Goal: Find contact information: Find contact information

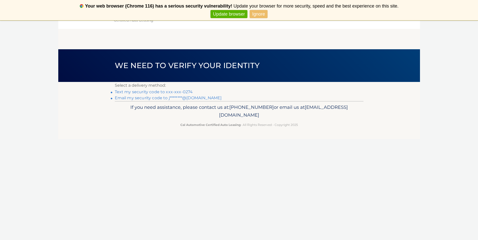
click at [163, 93] on link "Text my security code to xxx-xxx-0274" at bounding box center [154, 91] width 78 height 5
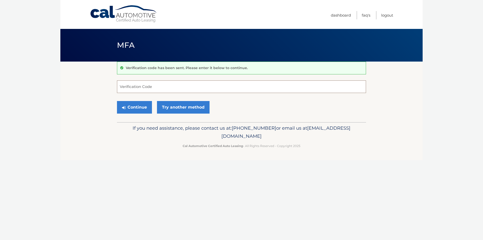
click at [162, 86] on input "Verification Code" at bounding box center [241, 86] width 249 height 13
type input "279917"
click at [117, 101] on button "Continue" at bounding box center [134, 107] width 35 height 13
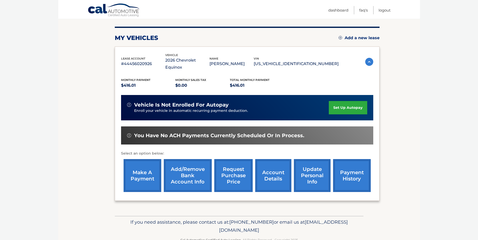
scroll to position [65, 0]
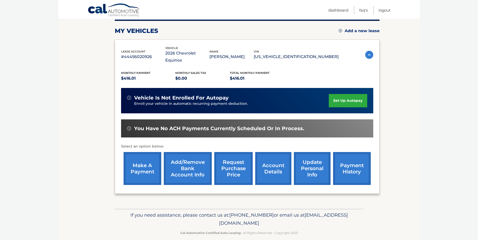
click at [369, 51] on img at bounding box center [370, 55] width 8 height 8
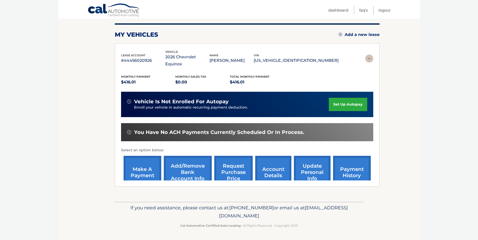
scroll to position [0, 0]
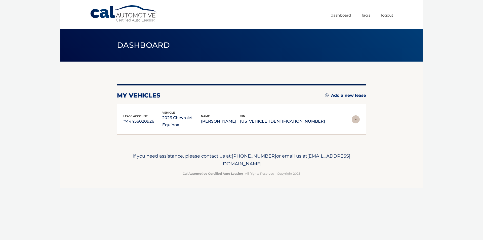
click at [355, 115] on img at bounding box center [355, 119] width 8 height 8
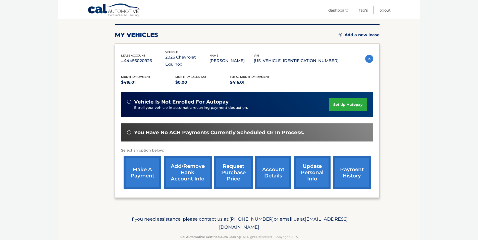
scroll to position [65, 0]
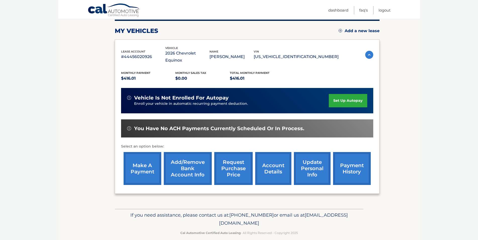
click at [270, 159] on link "account details" at bounding box center [273, 168] width 36 height 33
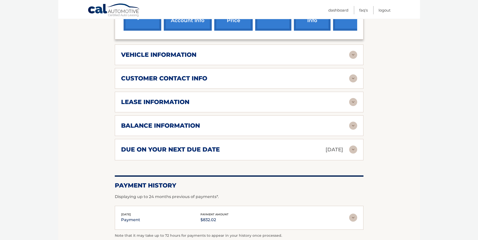
scroll to position [226, 0]
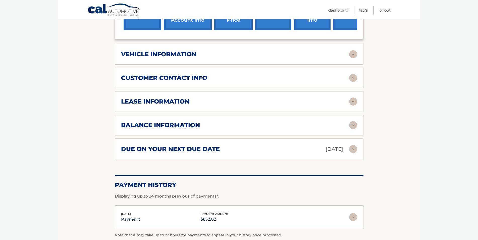
click at [352, 213] on img at bounding box center [353, 217] width 8 height 8
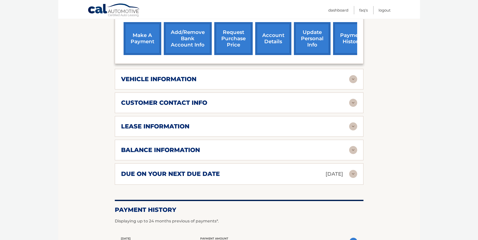
scroll to position [216, 0]
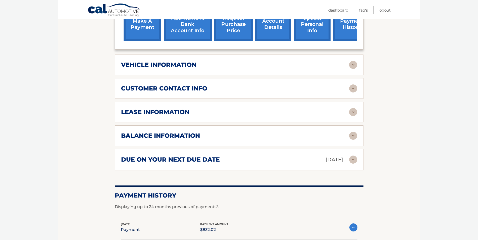
click at [217, 85] on div "customer contact info" at bounding box center [235, 89] width 228 height 8
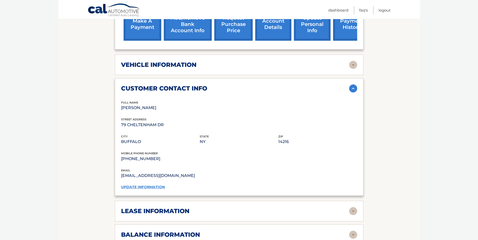
click at [213, 89] on div "customer contact info full name JOHN OCONNOR street address 79 CHELTENHAM DR ci…" at bounding box center [239, 137] width 249 height 118
click at [352, 84] on img at bounding box center [353, 88] width 8 height 8
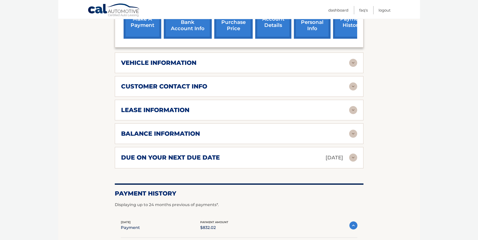
scroll to position [316, 0]
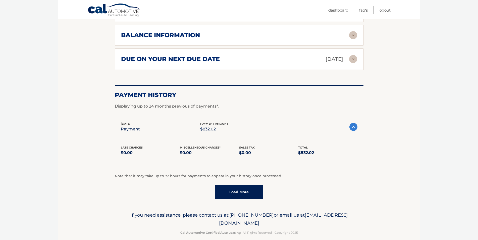
click at [267, 213] on p "If you need assistance, please contact us at: 609-807-3200 or email us at Custo…" at bounding box center [239, 219] width 242 height 16
click at [262, 217] on span "[EMAIL_ADDRESS][DOMAIN_NAME]" at bounding box center [283, 219] width 129 height 14
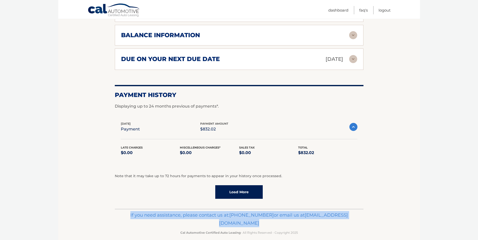
click at [262, 217] on span "[EMAIL_ADDRESS][DOMAIN_NAME]" at bounding box center [283, 219] width 129 height 14
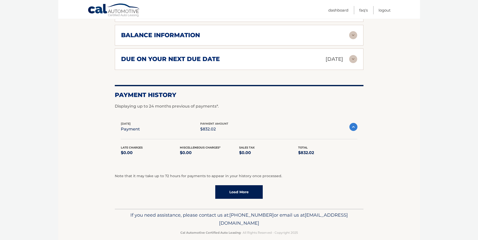
drag, startPoint x: 286, startPoint y: 219, endPoint x: 193, endPoint y: 217, distance: 93.0
click at [193, 217] on p "If you need assistance, please contact us at: 609-807-3200 or email us at Custo…" at bounding box center [239, 219] width 242 height 16
copy span "[EMAIL_ADDRESS][DOMAIN_NAME]"
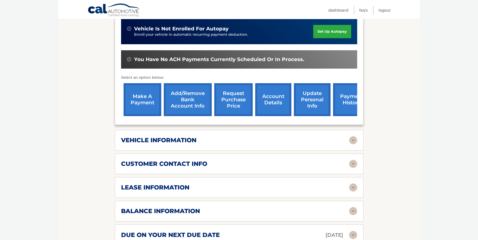
scroll to position [0, 0]
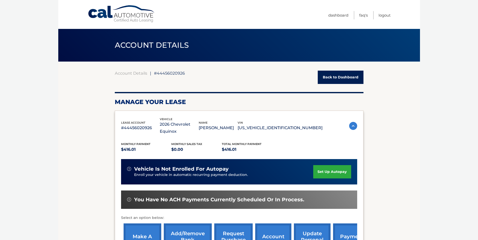
click at [169, 73] on span "#44456020926" at bounding box center [169, 73] width 31 height 5
click at [176, 72] on span "#44456020926" at bounding box center [169, 73] width 31 height 5
drag, startPoint x: 190, startPoint y: 72, endPoint x: 154, endPoint y: 74, distance: 35.5
click at [154, 74] on div "Account Details | #44456020926 Back to Dashboard" at bounding box center [239, 77] width 249 height 13
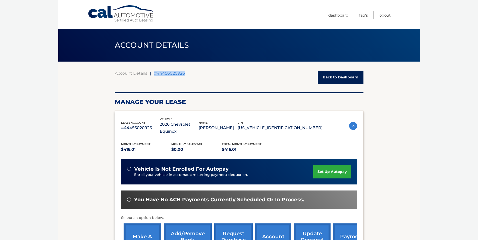
copy span "#44456020926"
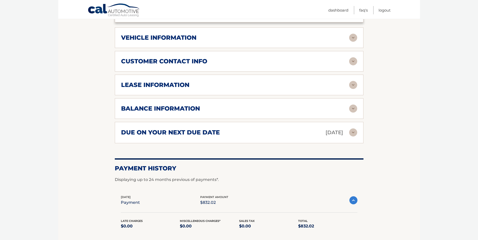
scroll to position [277, 0]
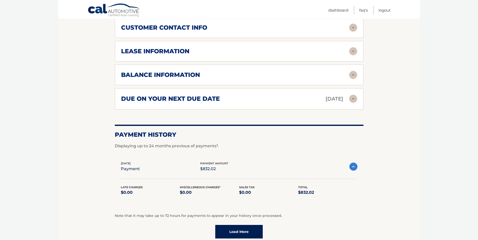
click at [213, 95] on h2 "due on your next due date" at bounding box center [170, 99] width 99 height 8
